Goal: Register for event/course

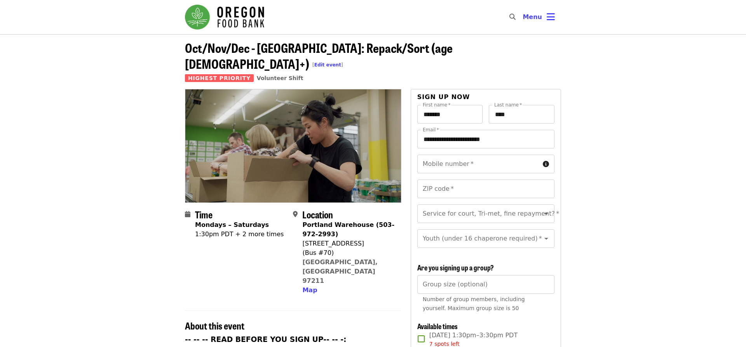
scroll to position [158, 0]
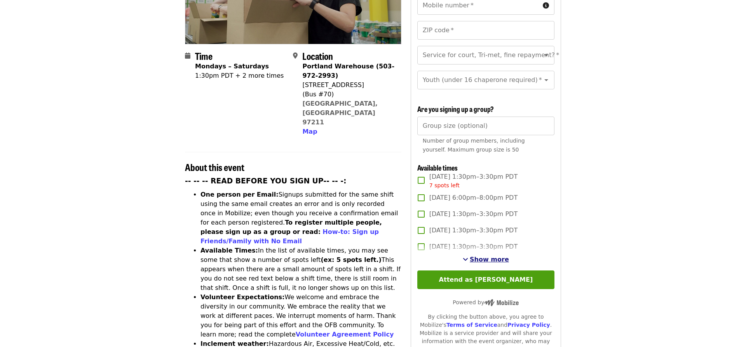
click at [486, 255] on button "Show more" at bounding box center [486, 259] width 46 height 9
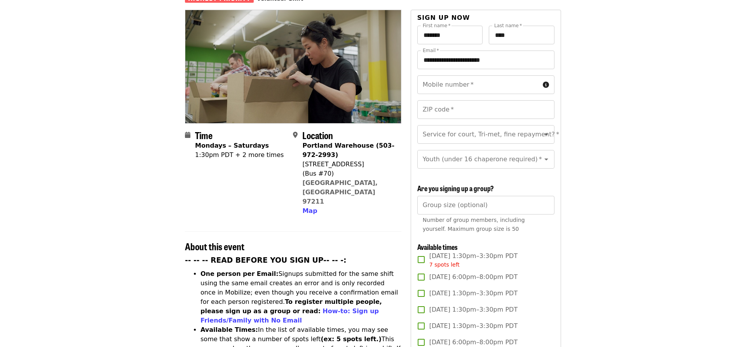
scroll to position [0, 0]
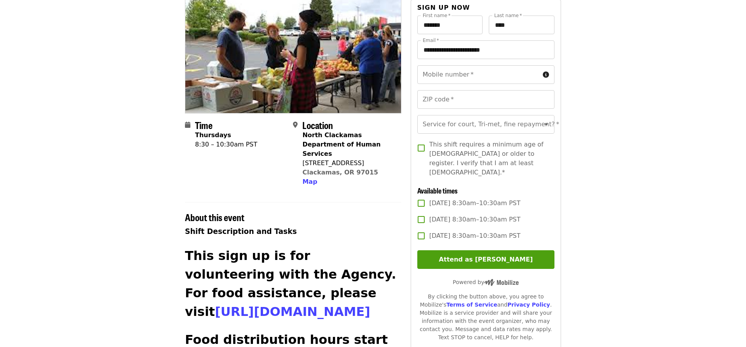
scroll to position [40, 0]
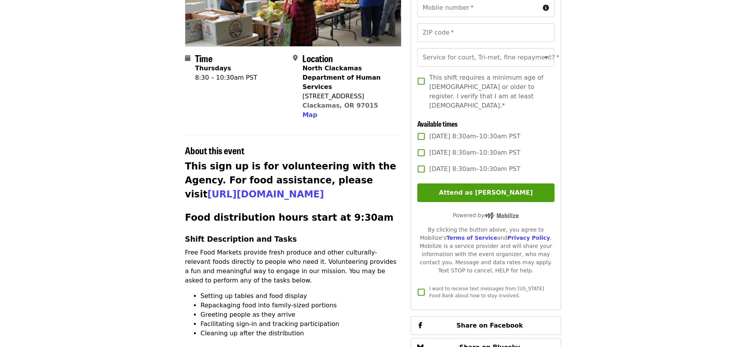
scroll to position [158, 0]
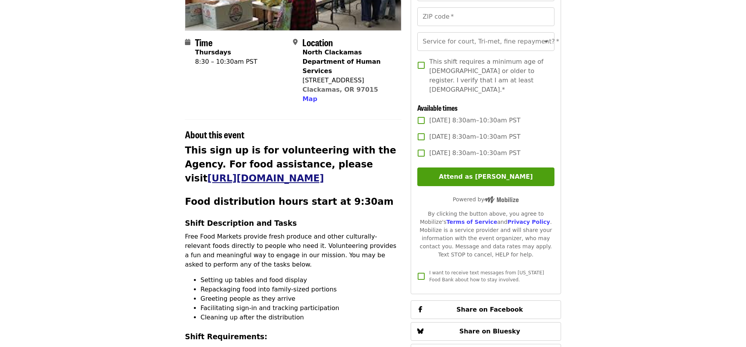
click at [207, 173] on link "[URL][DOMAIN_NAME]" at bounding box center [265, 178] width 117 height 11
